Goal: Information Seeking & Learning: Learn about a topic

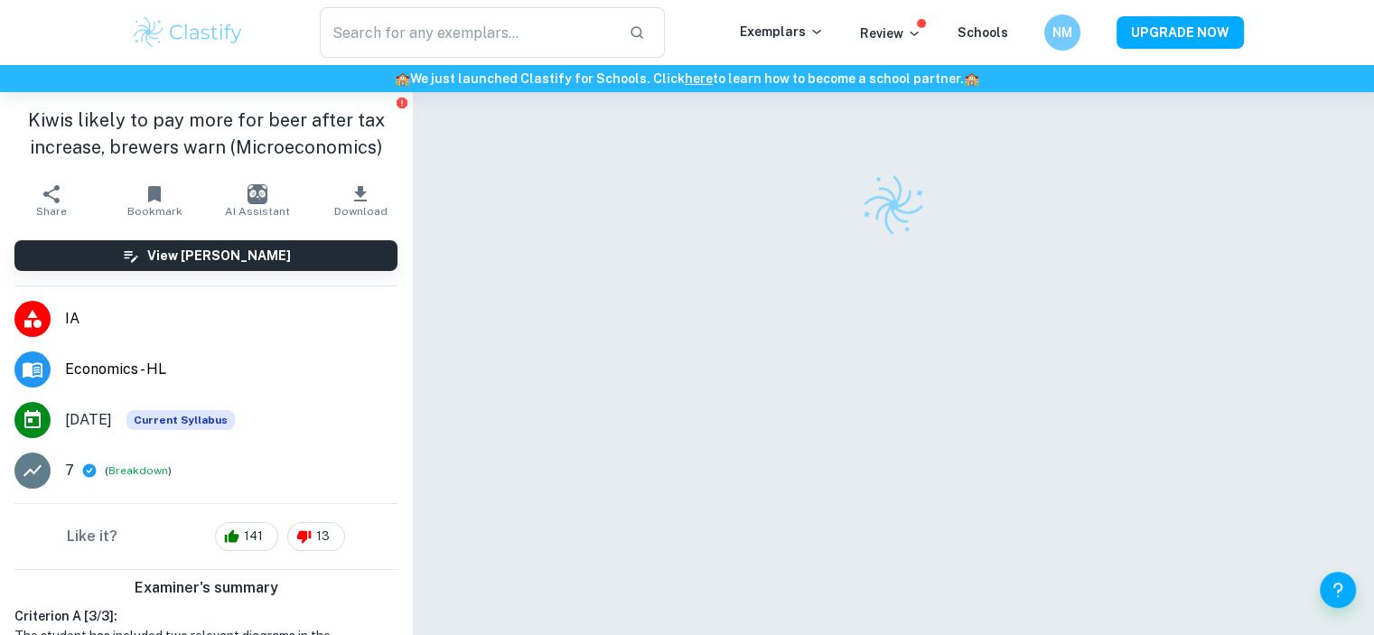
scroll to position [92, 0]
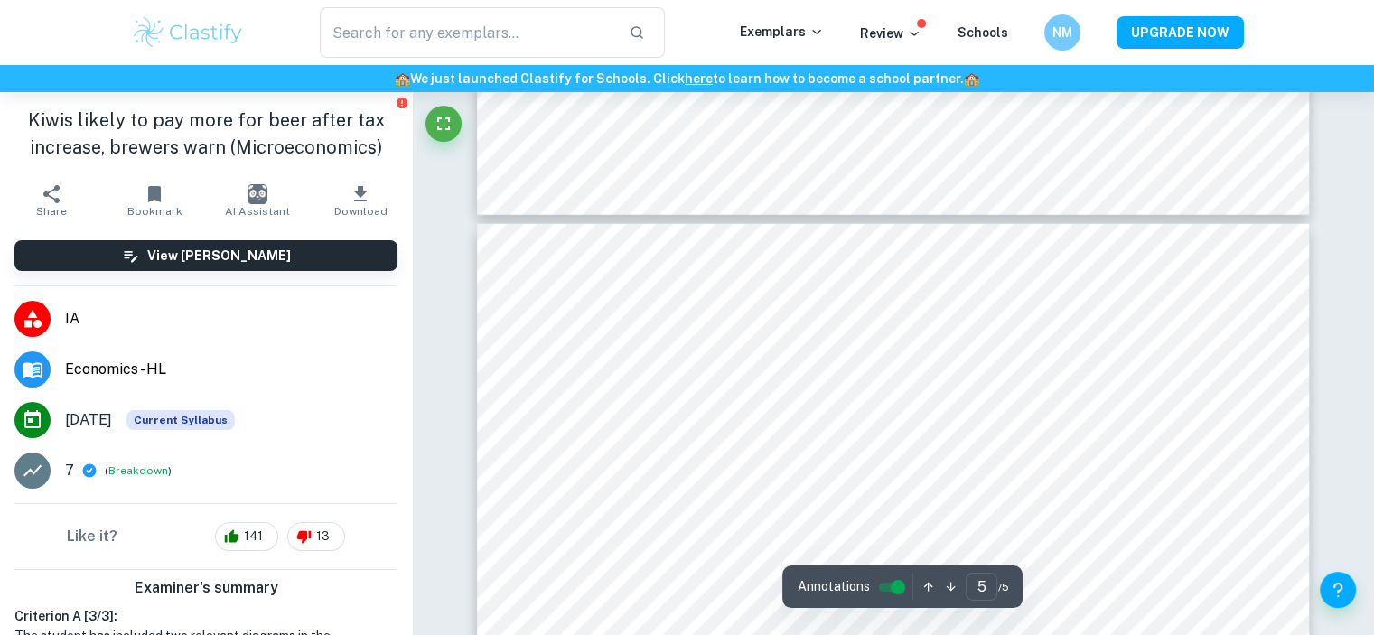
type input "4"
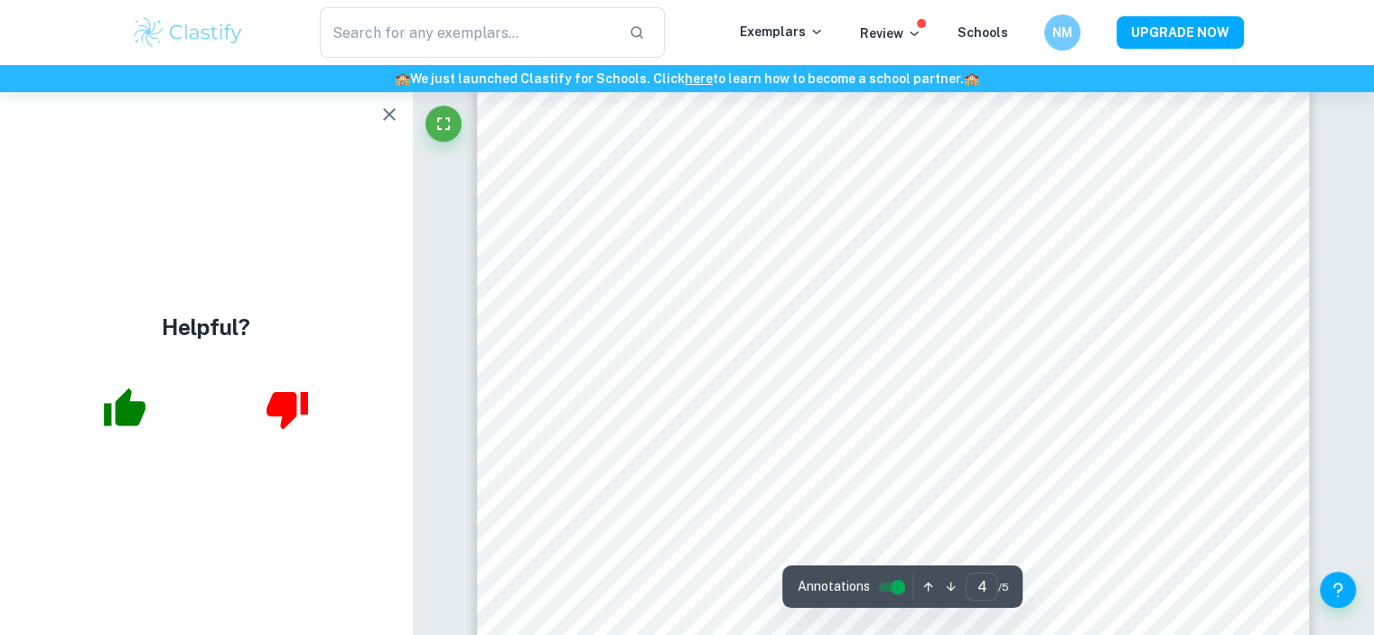
scroll to position [4468, 0]
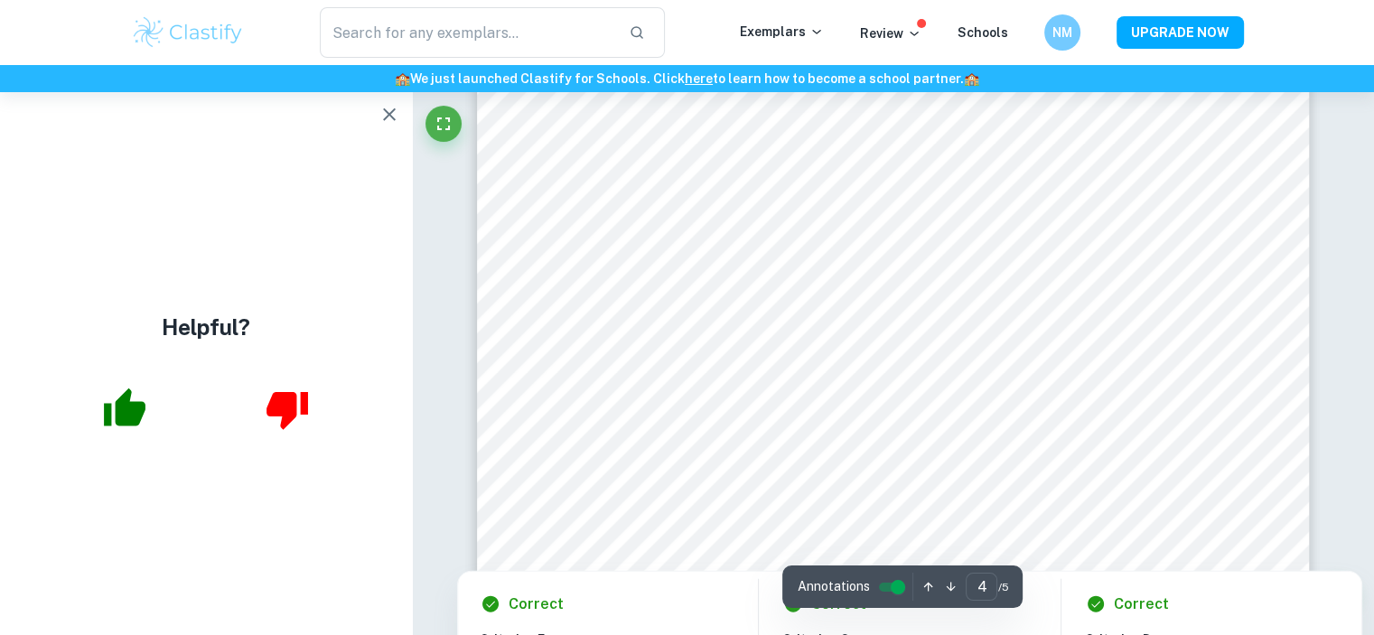
click at [787, 385] on div at bounding box center [892, 372] width 674 height 42
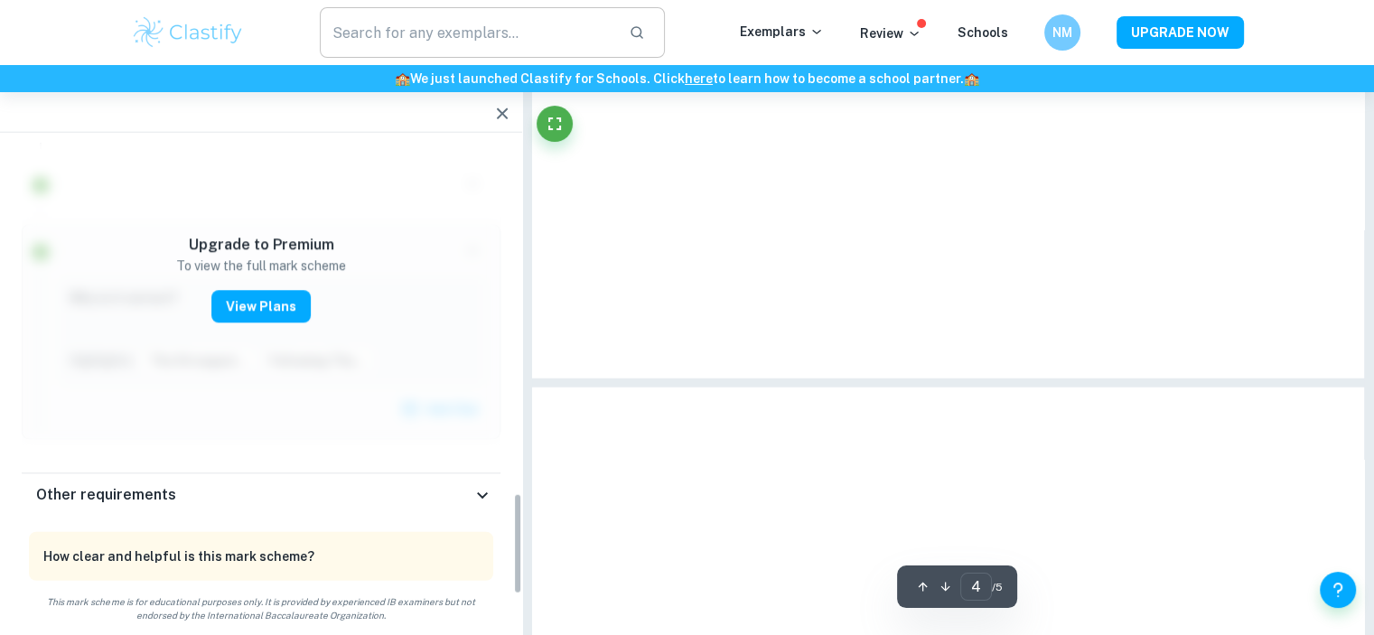
scroll to position [1659, 0]
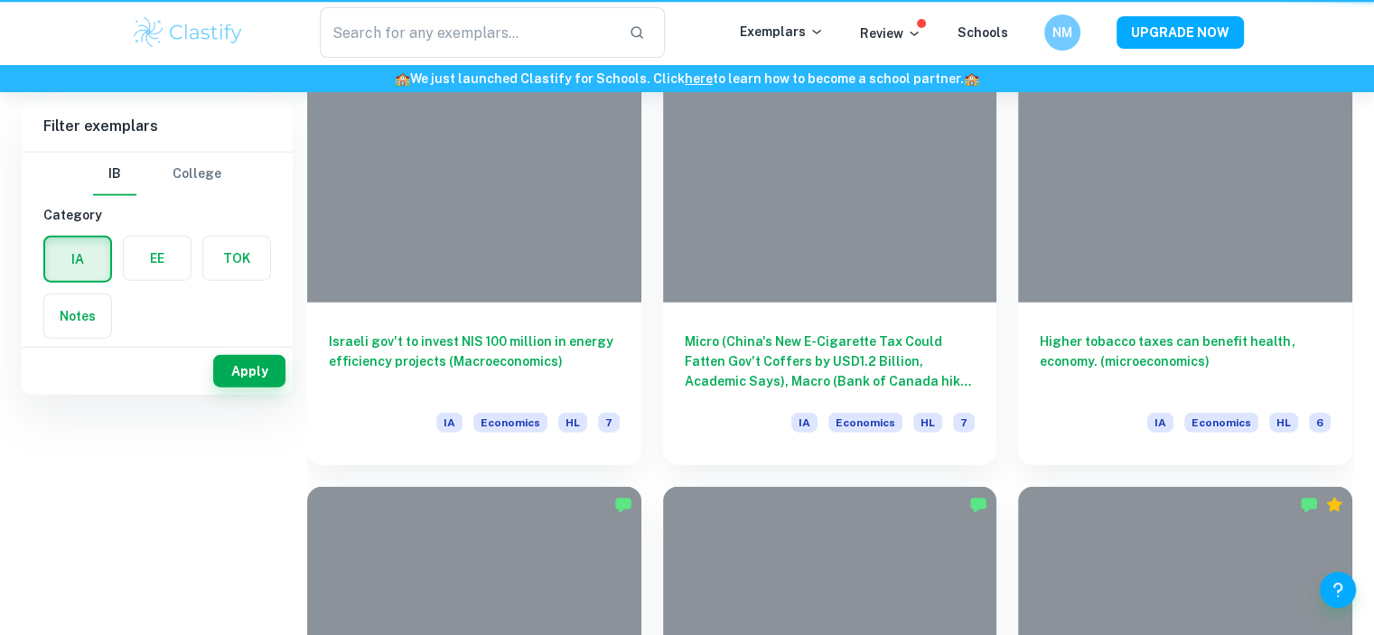
scroll to position [275, 0]
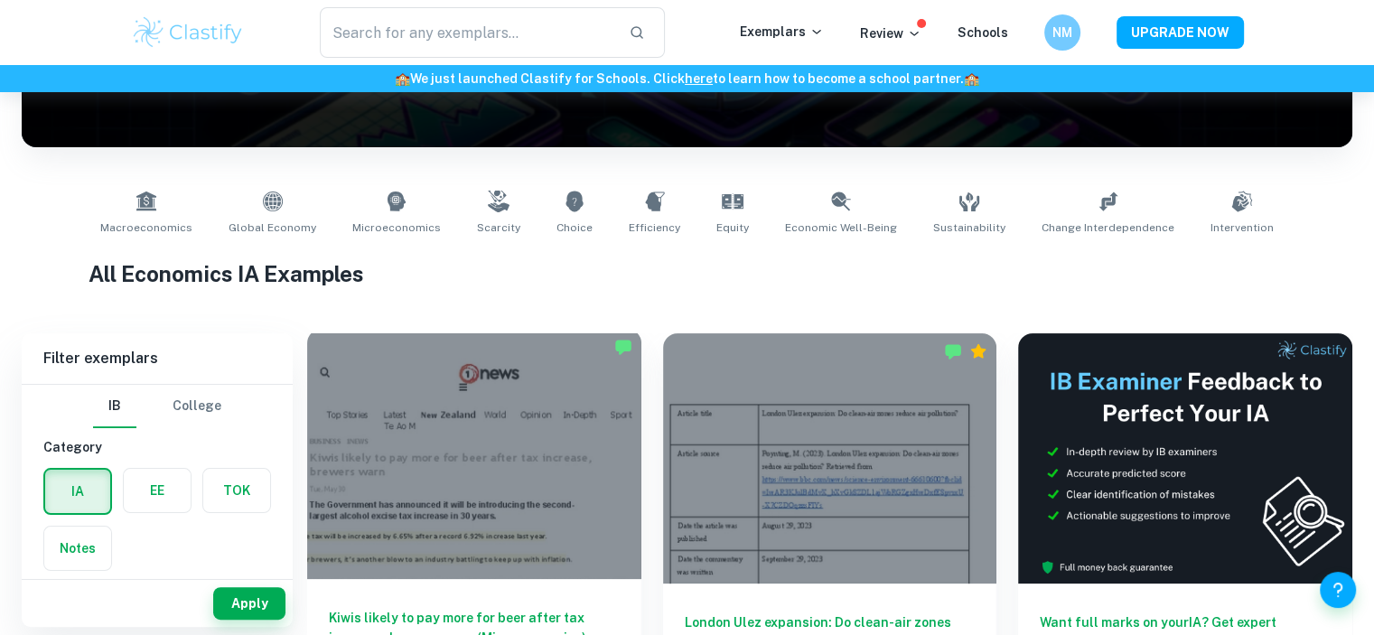
click at [414, 449] on div at bounding box center [474, 454] width 334 height 250
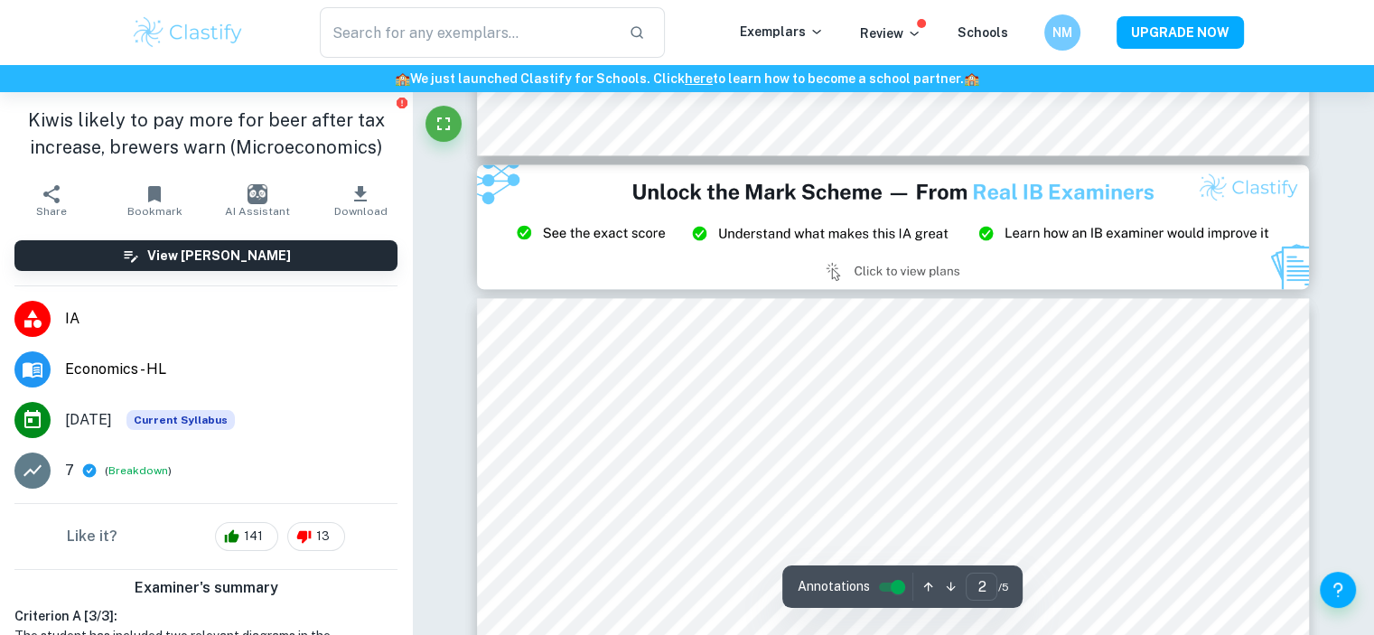
type input "3"
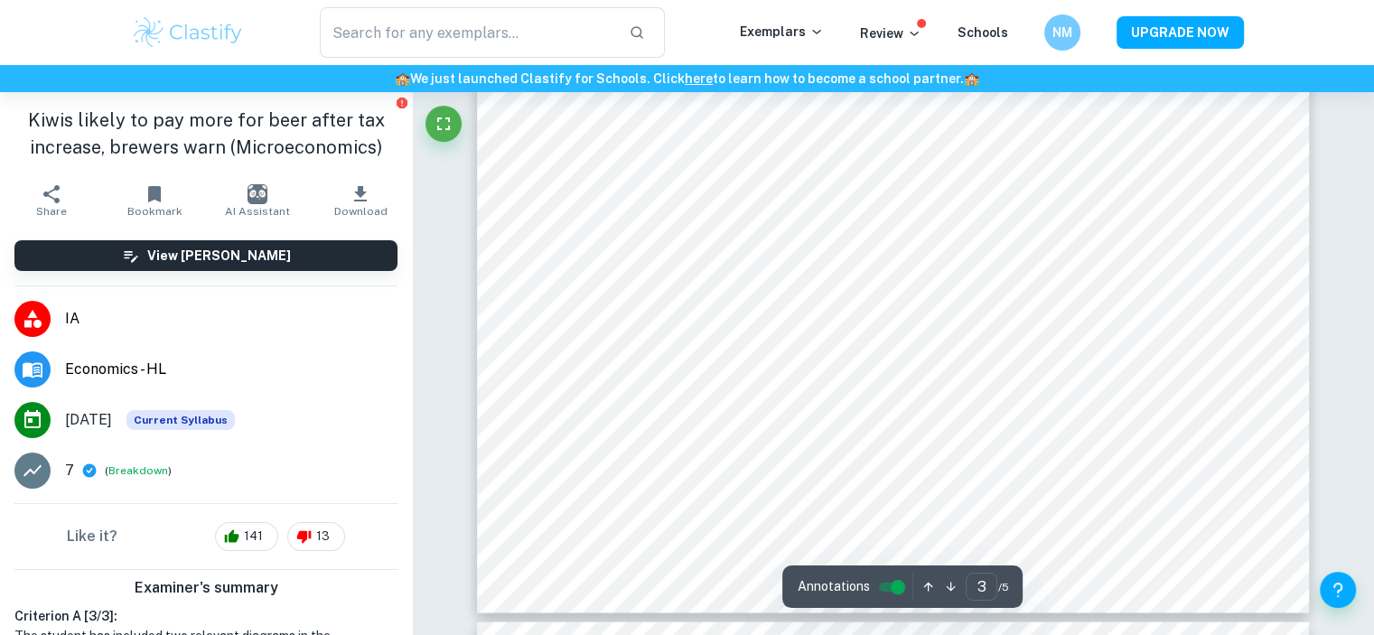
scroll to position [3333, 0]
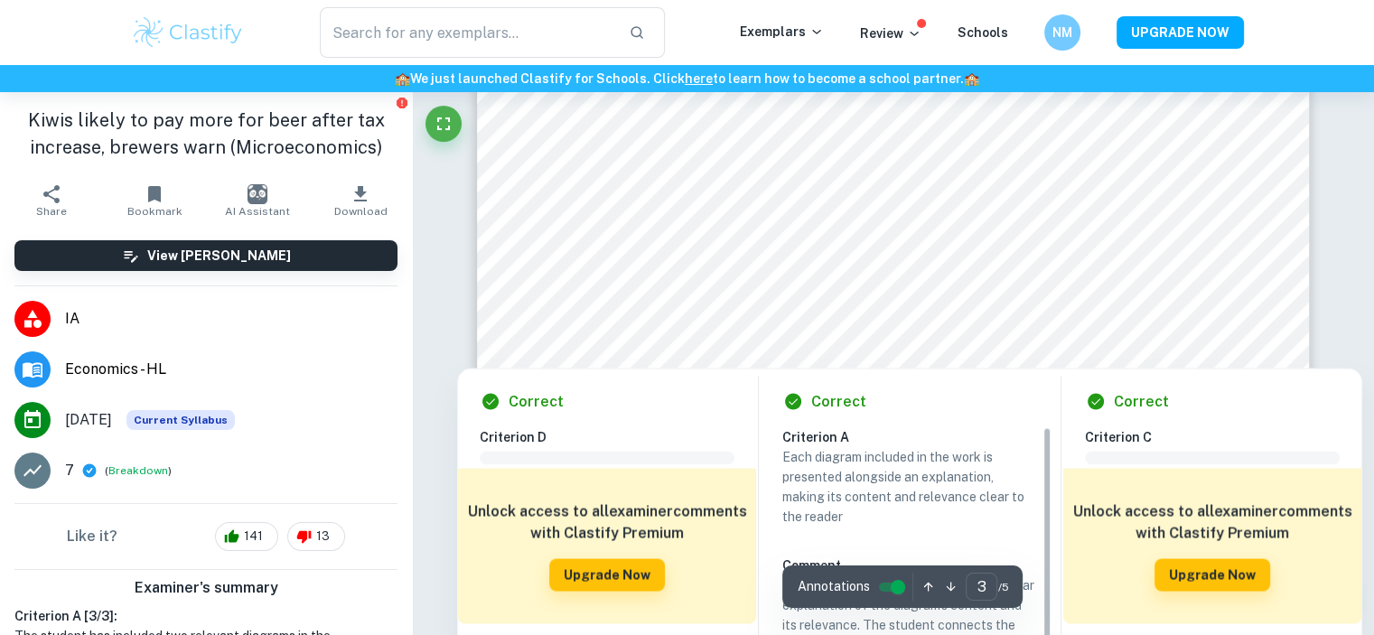
click at [761, 457] on div "Correct Criterion A Each diagram included in the work is presented alongside an…" at bounding box center [909, 597] width 298 height 458
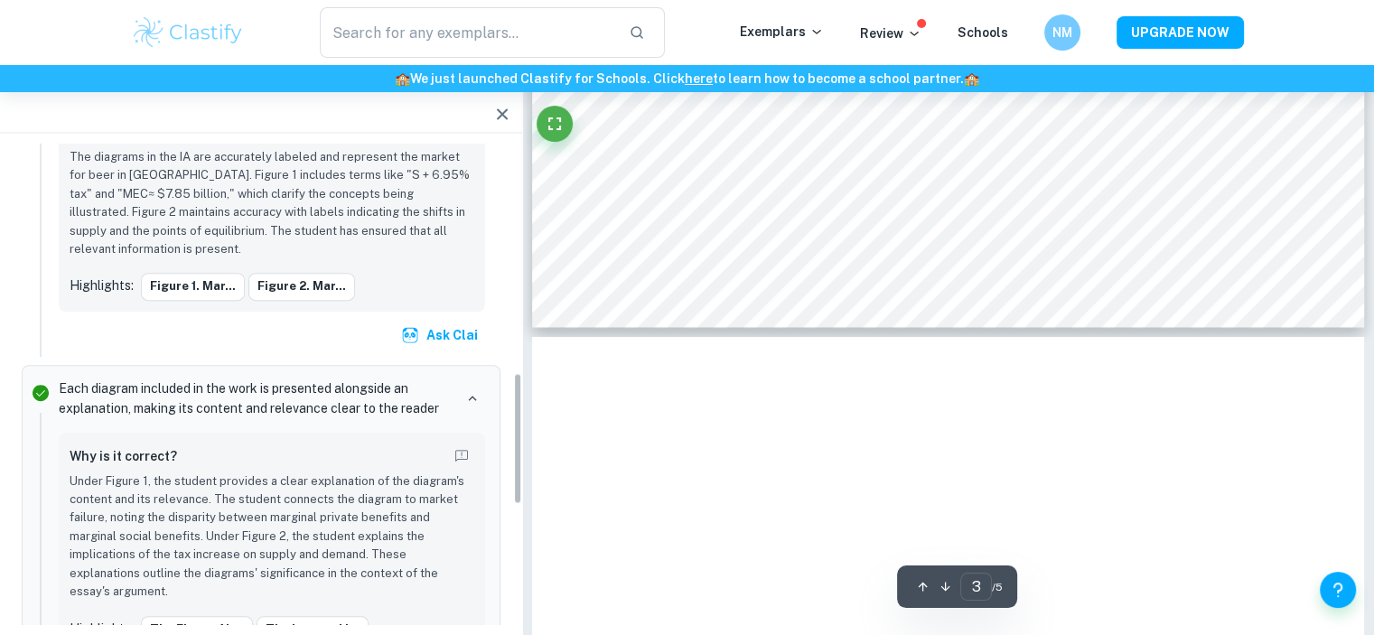
scroll to position [831, 0]
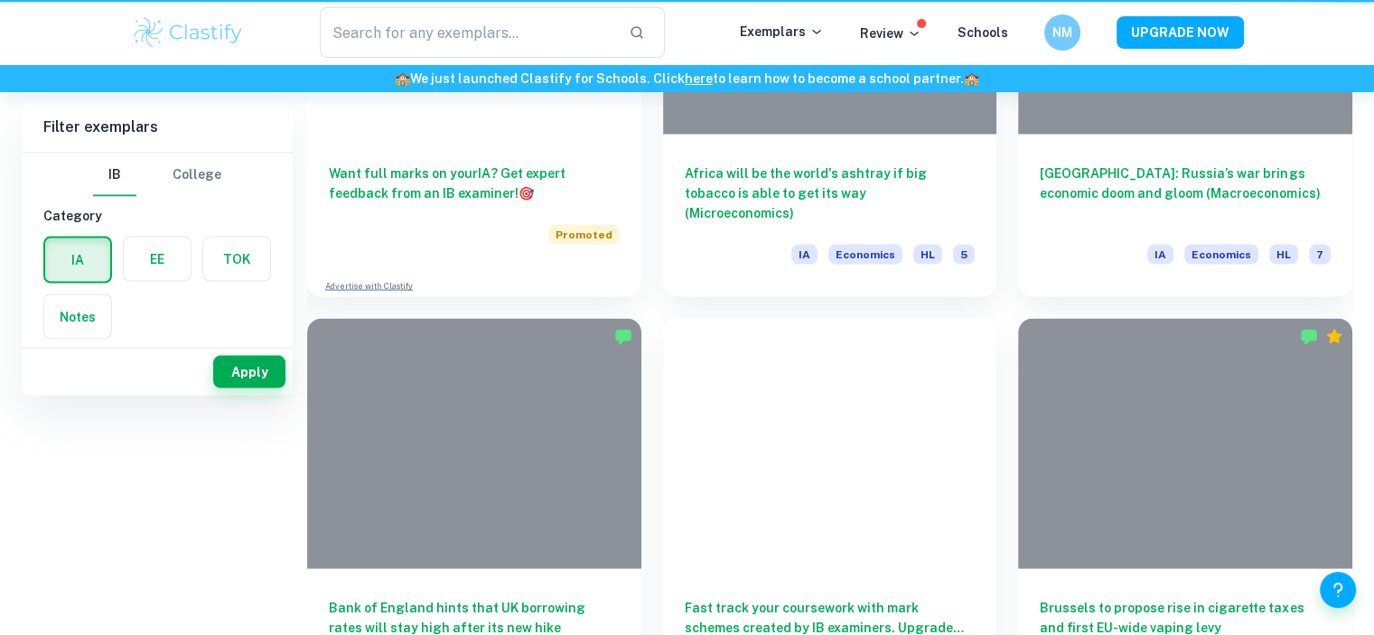
scroll to position [275, 0]
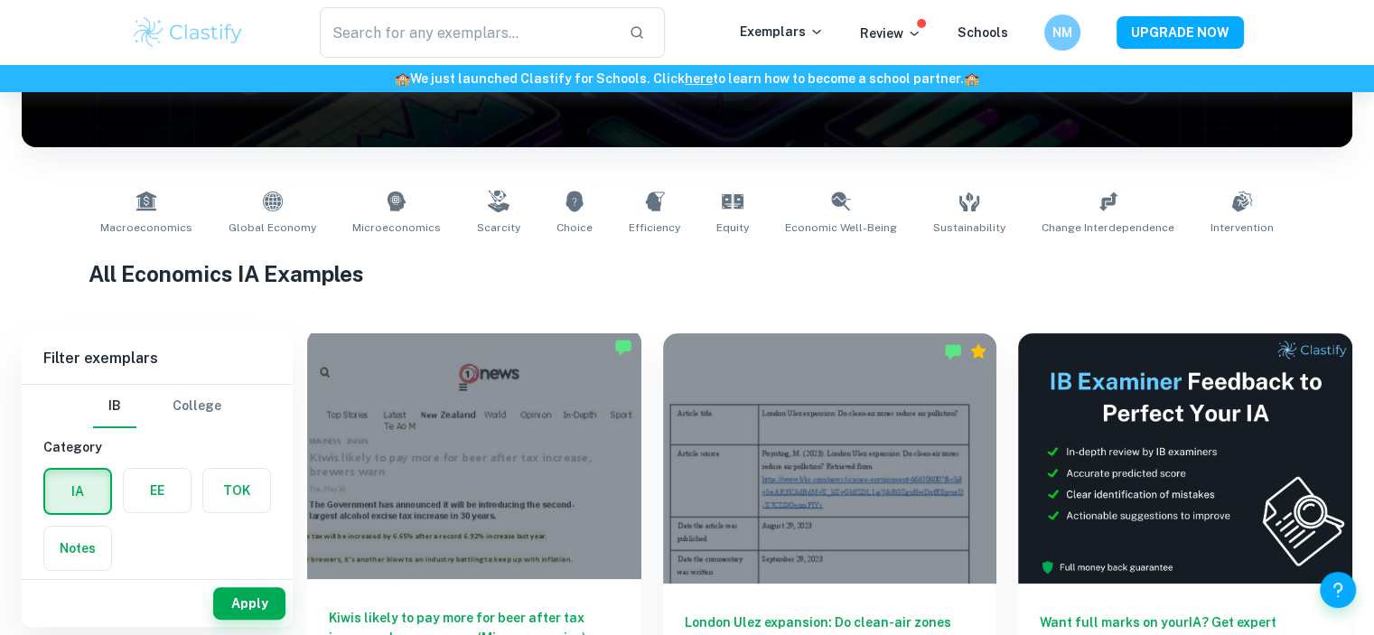
click at [499, 529] on div at bounding box center [474, 454] width 334 height 250
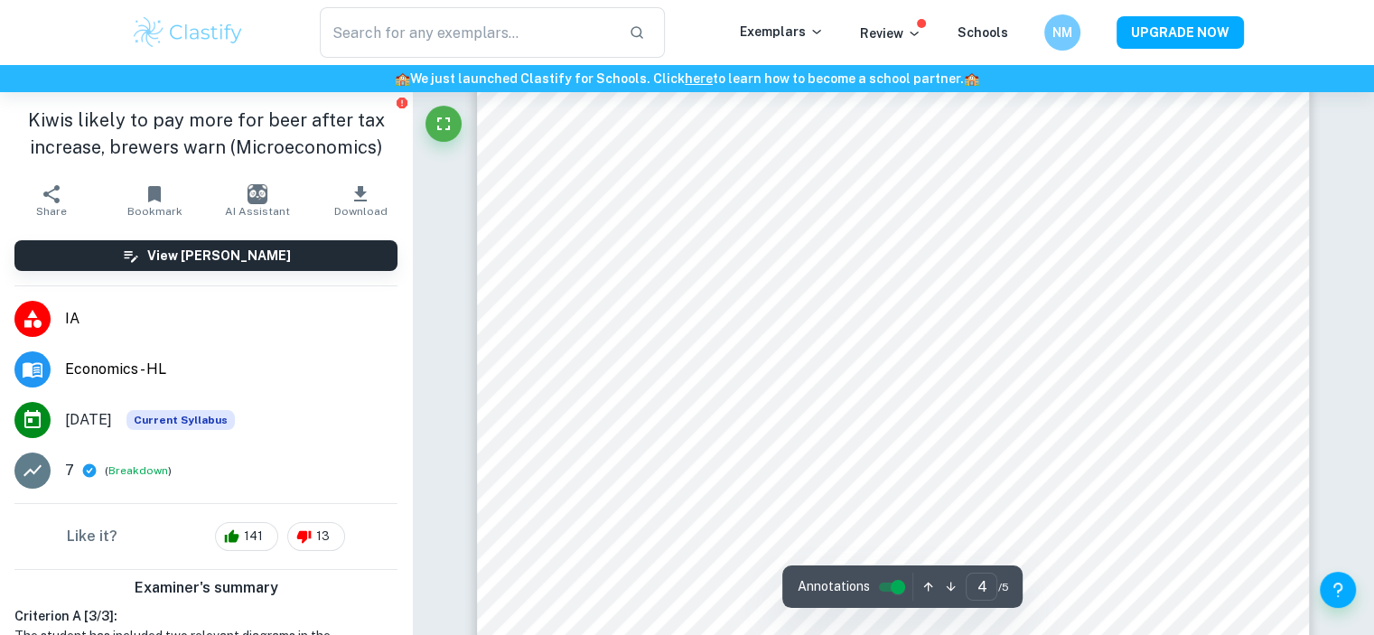
scroll to position [4042, 0]
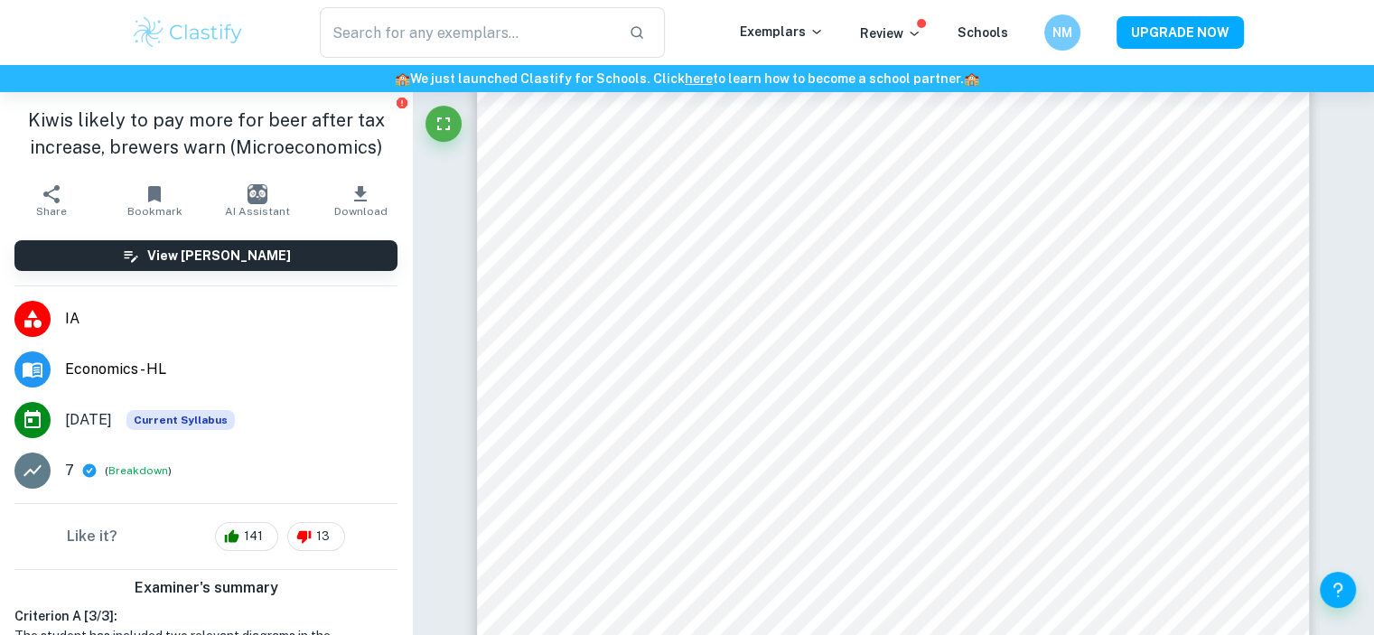
type input "3"
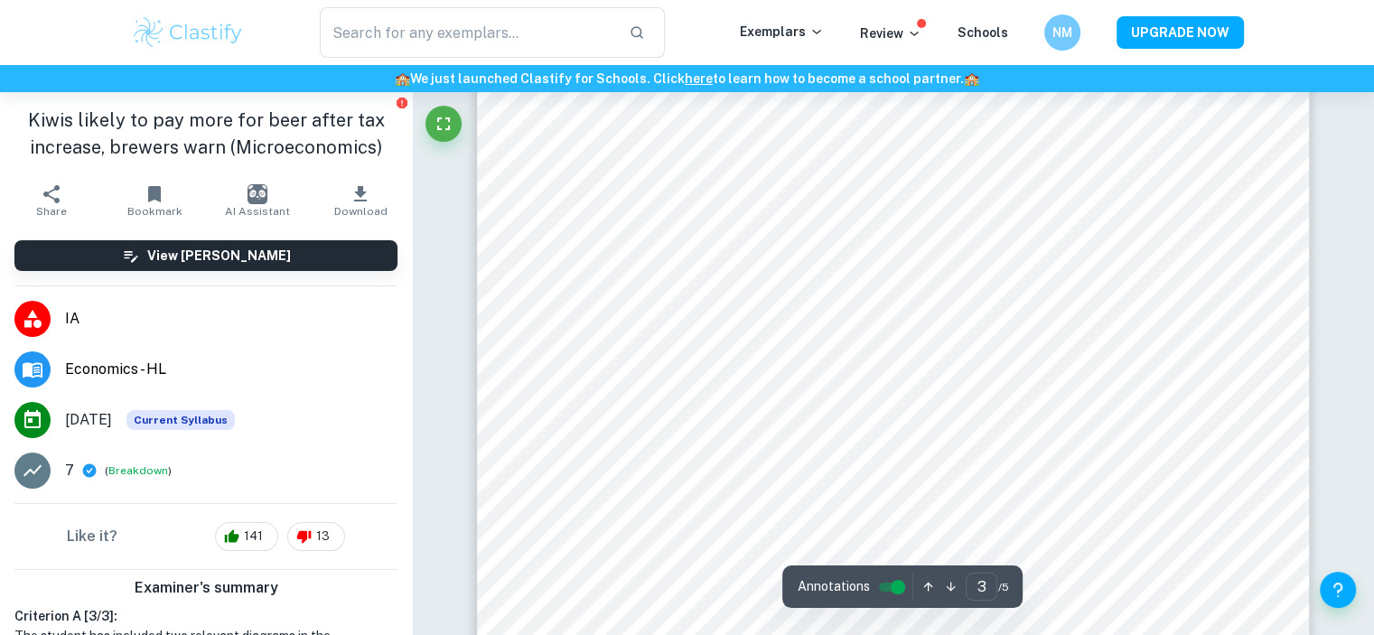
scroll to position [3159, 0]
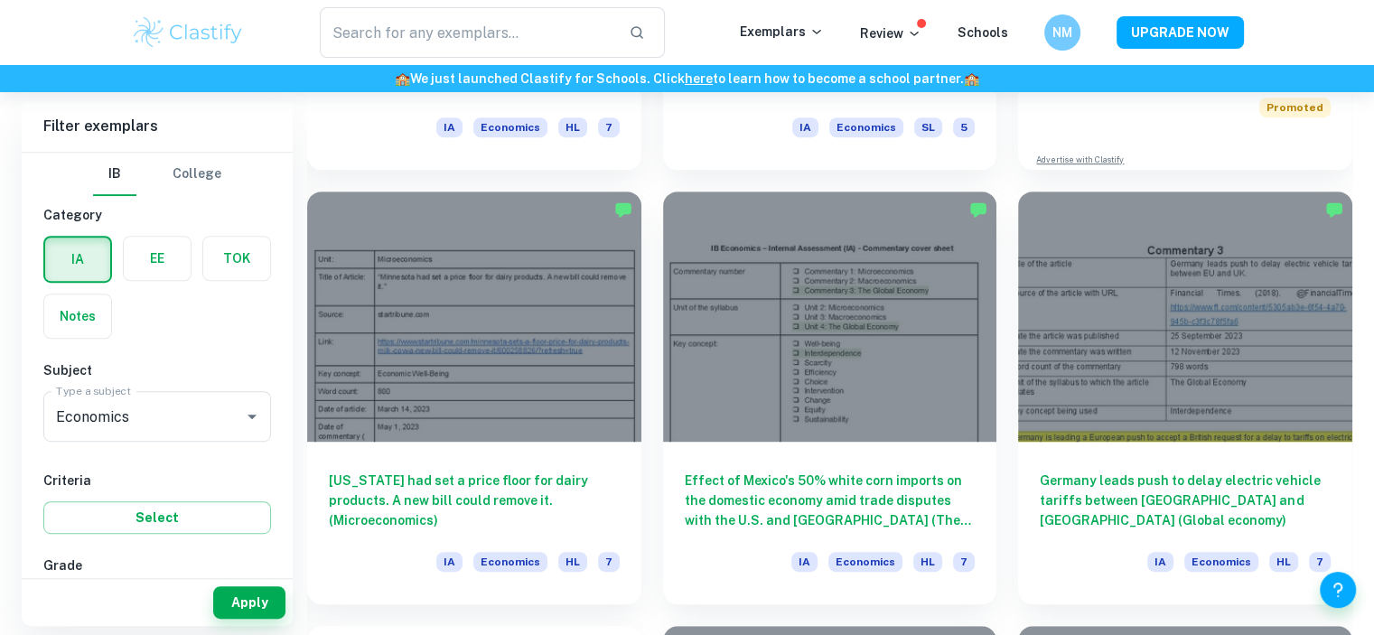
scroll to position [926, 0]
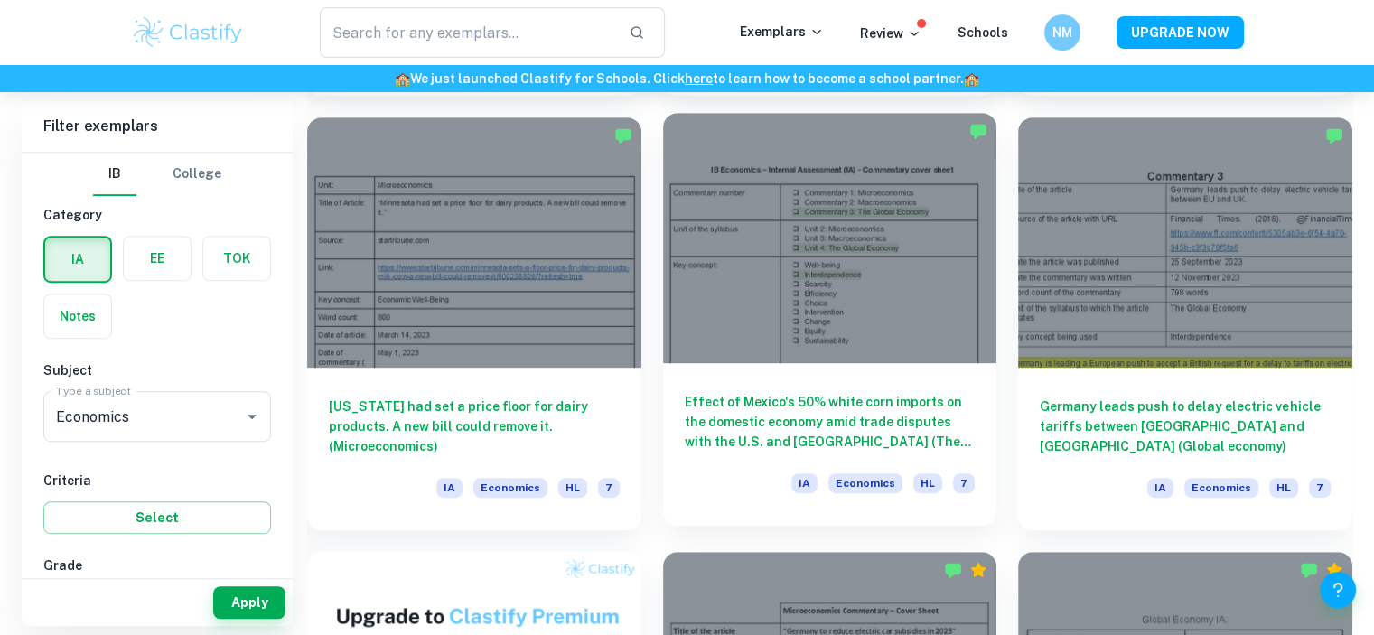
click at [744, 252] on div at bounding box center [830, 238] width 334 height 250
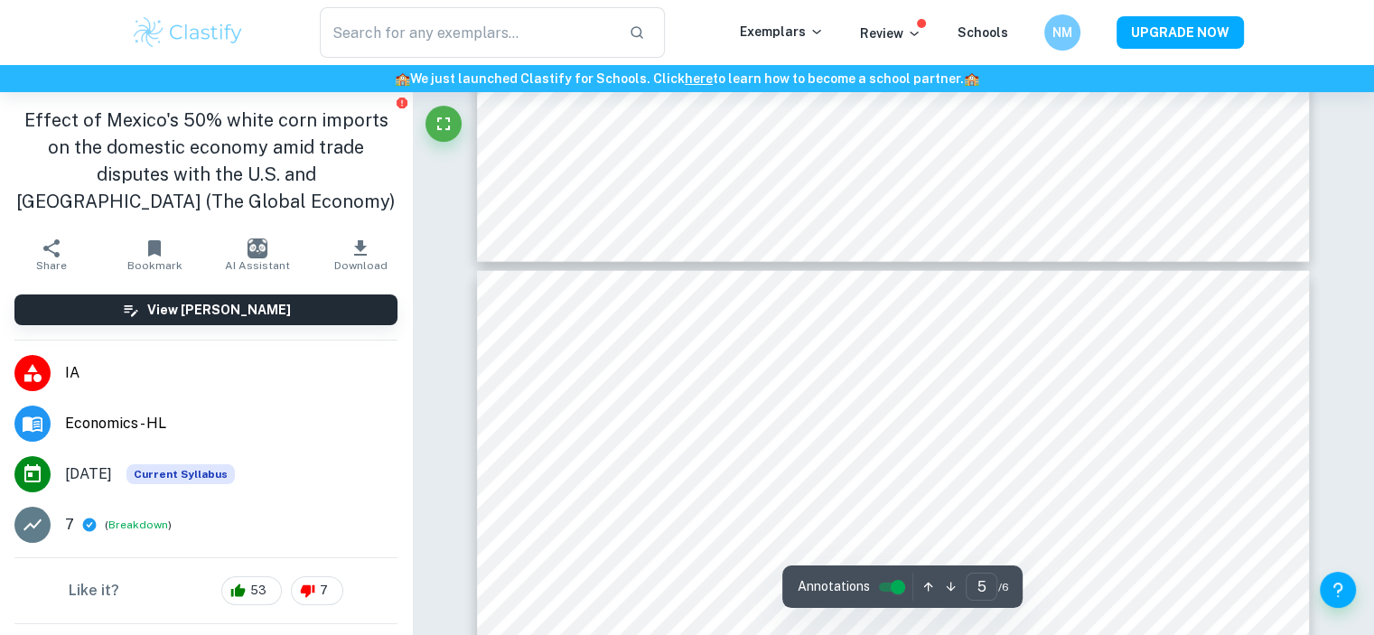
type input "4"
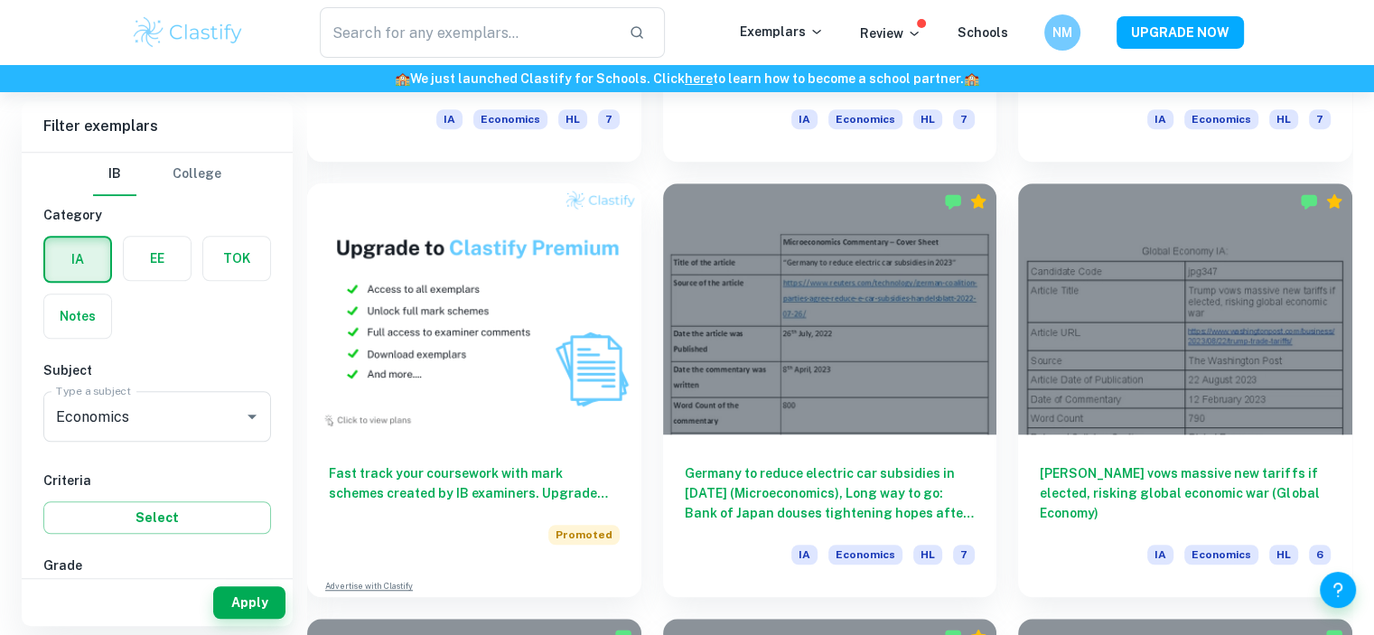
scroll to position [1303, 0]
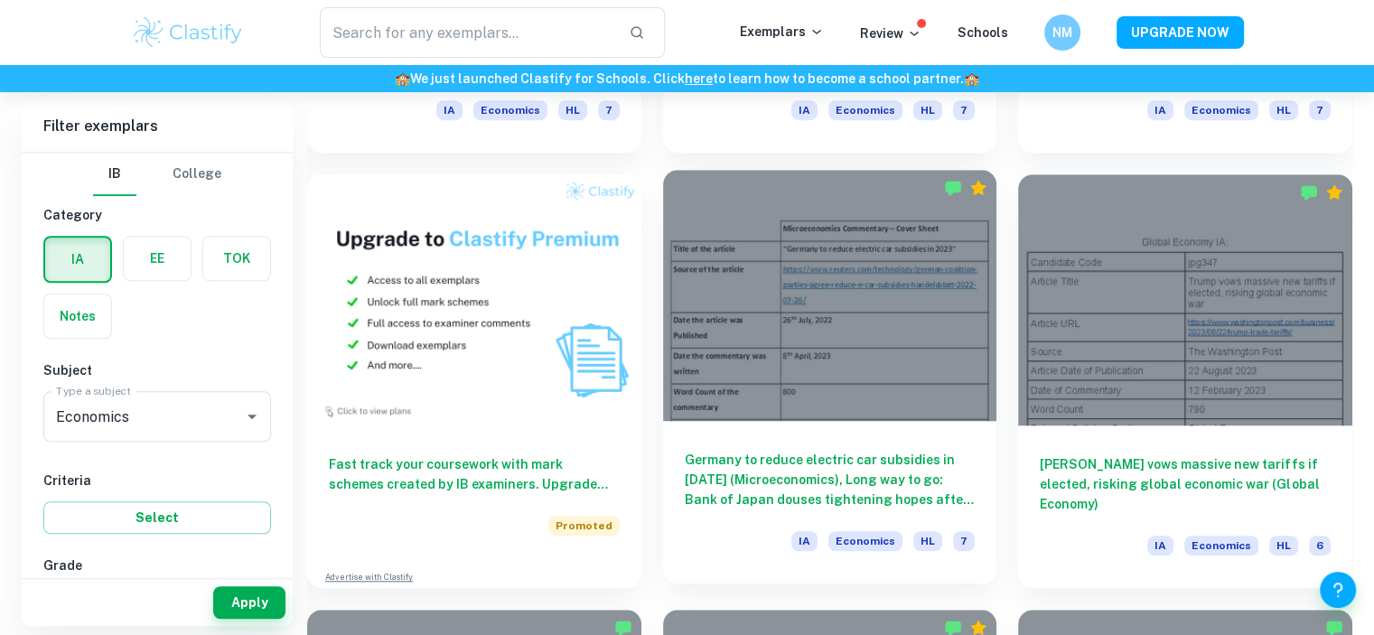
click at [952, 260] on div at bounding box center [830, 295] width 334 height 250
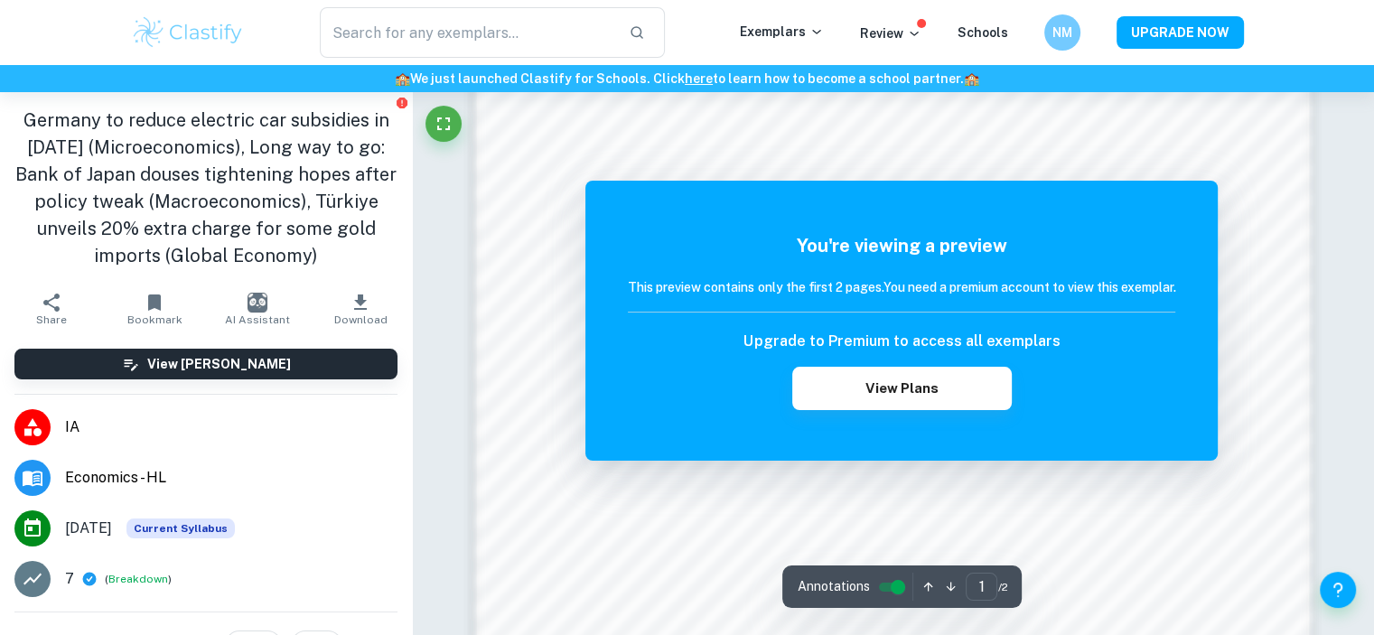
scroll to position [1517, 0]
